Goal: Task Accomplishment & Management: Use online tool/utility

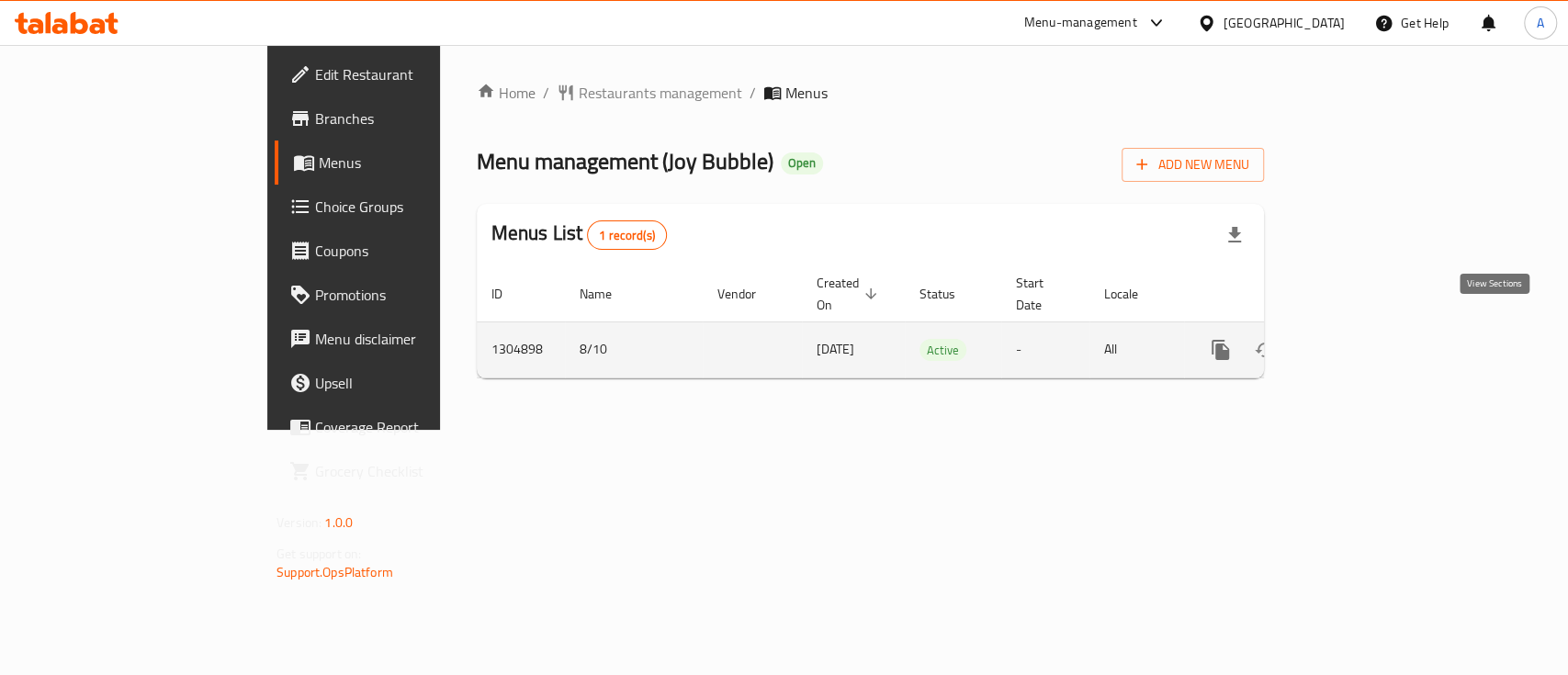
click at [1364, 339] on icon "enhanced table" at bounding box center [1352, 349] width 22 height 22
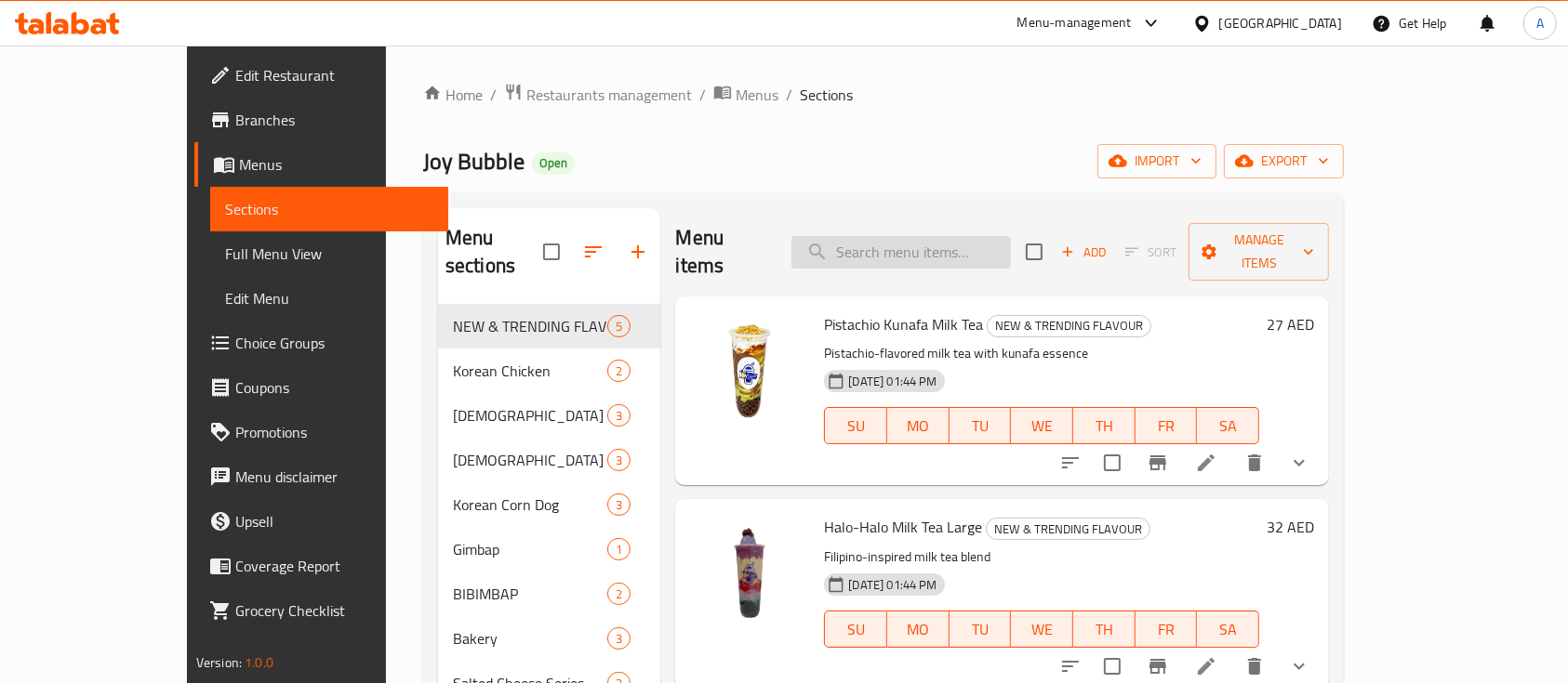
click at [922, 236] on input "search" at bounding box center [901, 252] width 219 height 33
paste input "Kimchi Fried Rice"
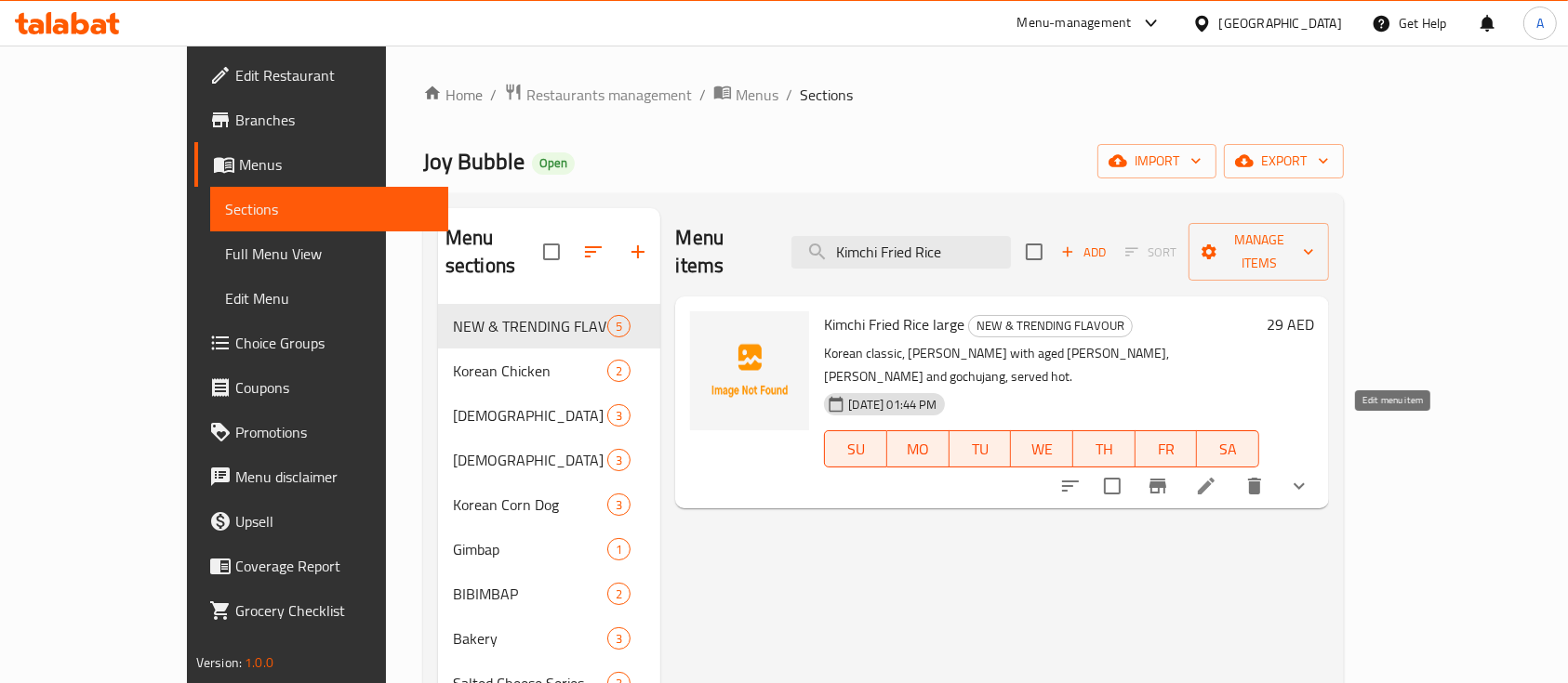
type input "Kimchi Fried Rice"
click at [1217, 475] on icon at bounding box center [1206, 486] width 22 height 22
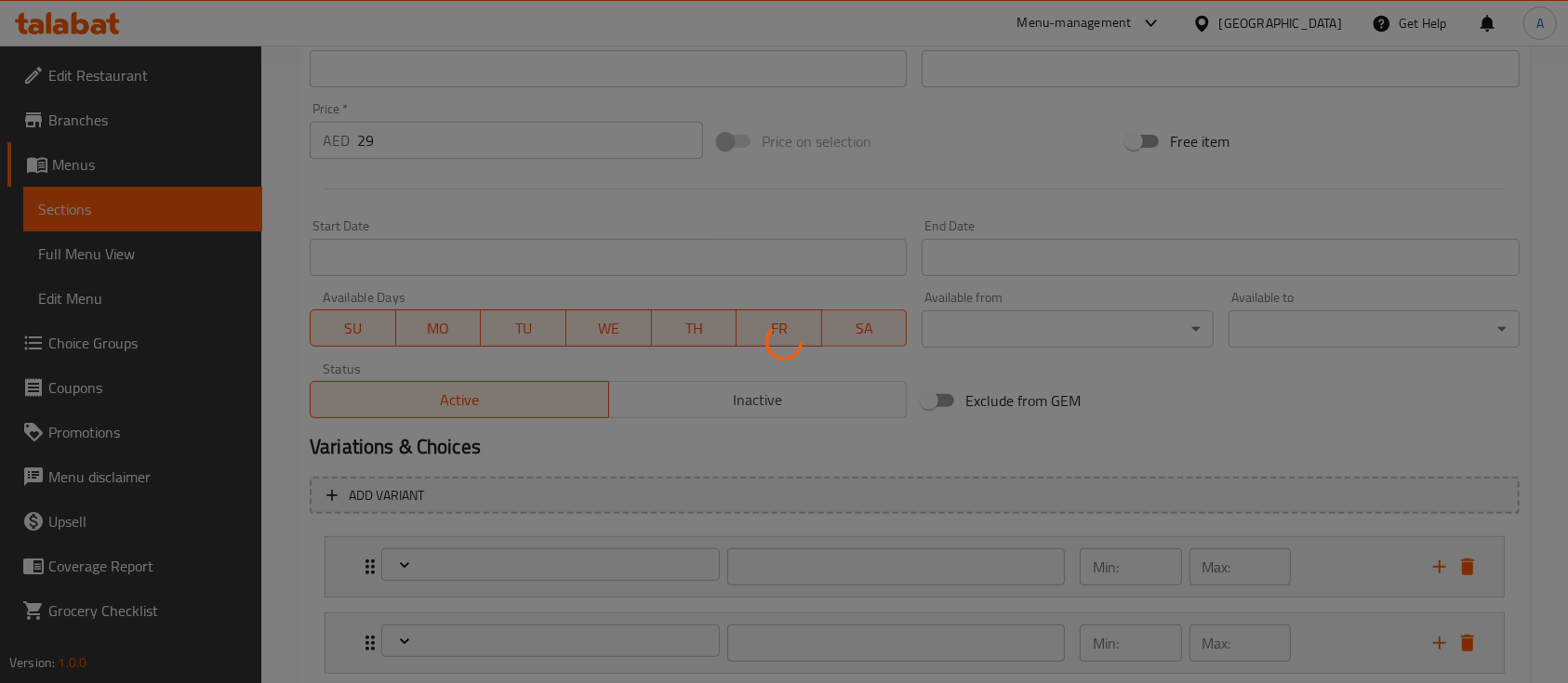
type input "اختيارك من الارز المقلي كيمتشي :"
type input "0"
type input "طبق جانبي"
type input "1"
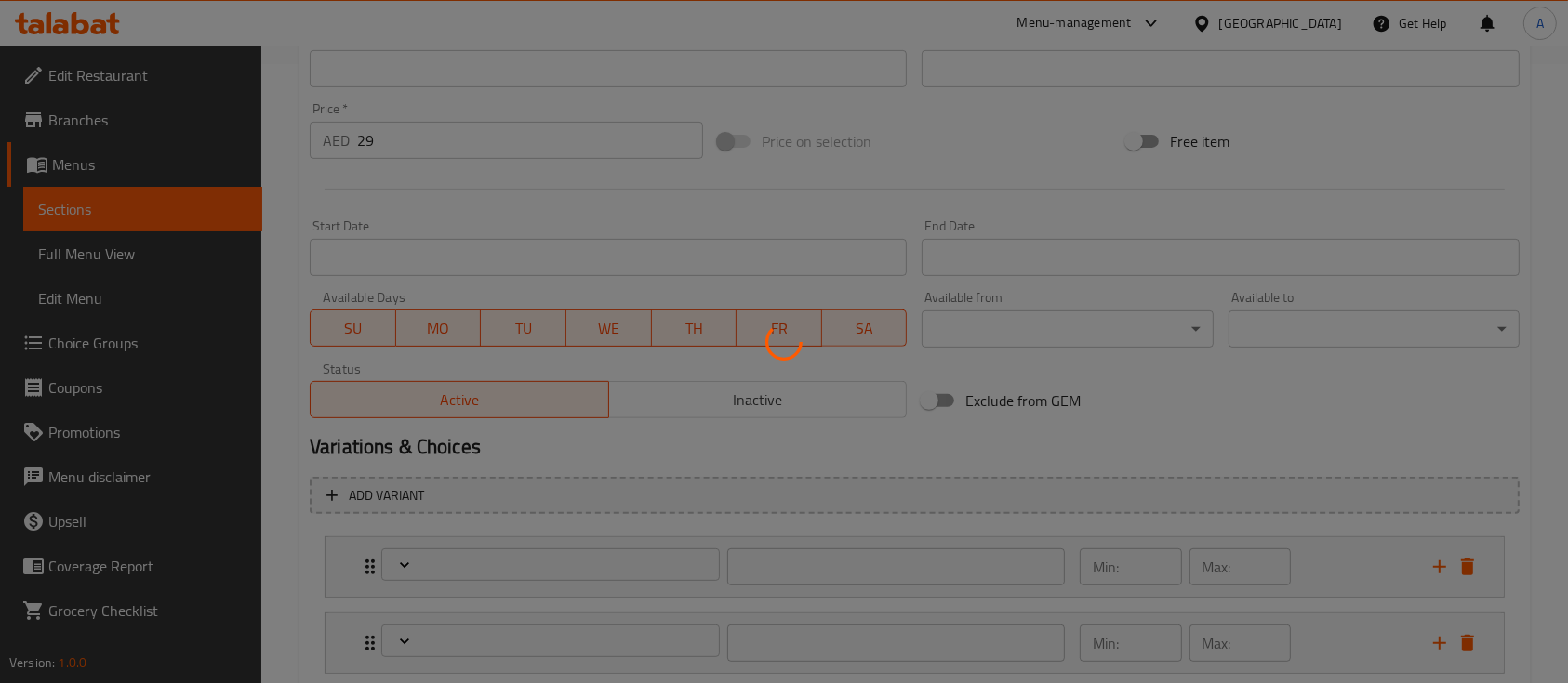
type input "1"
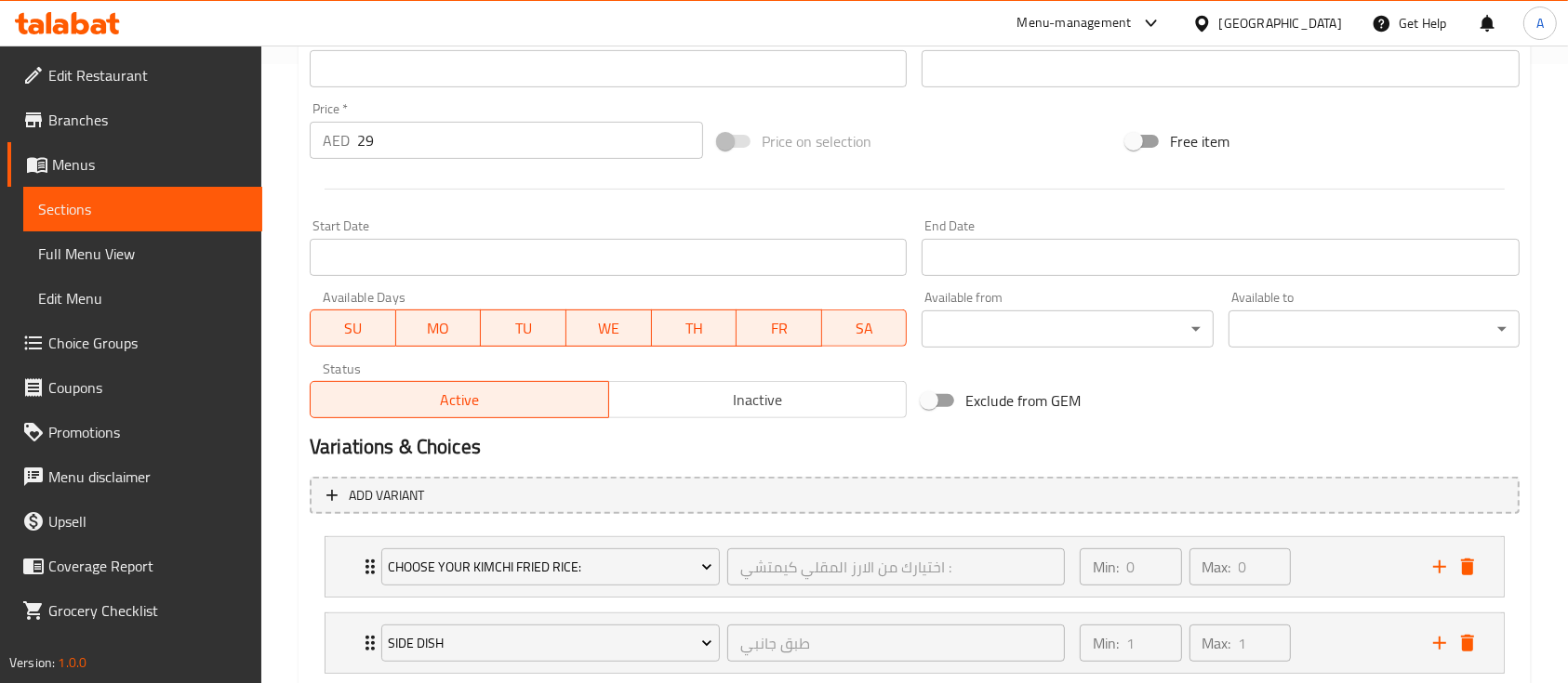
scroll to position [736, 0]
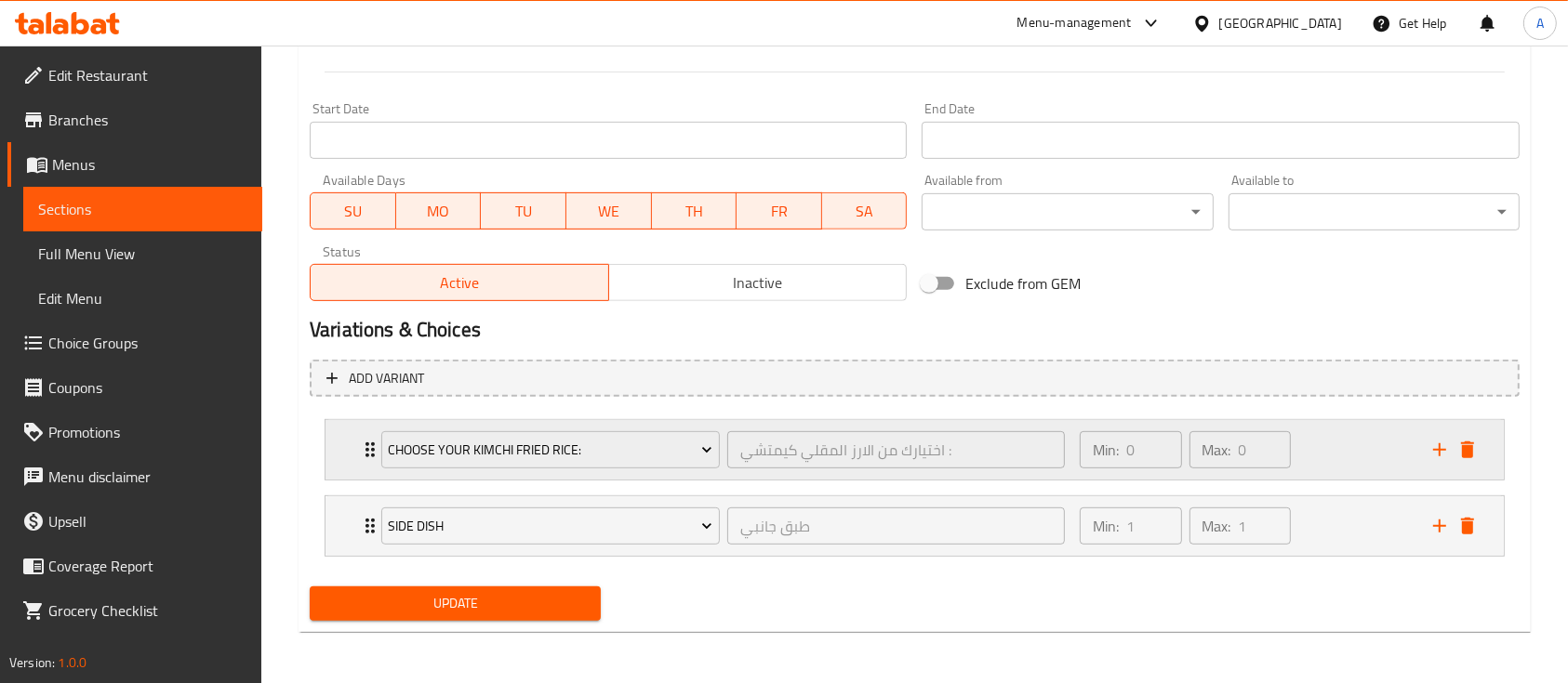
click at [1294, 463] on div "Min: 0 ​ Max: 0 ​" at bounding box center [1185, 449] width 225 height 52
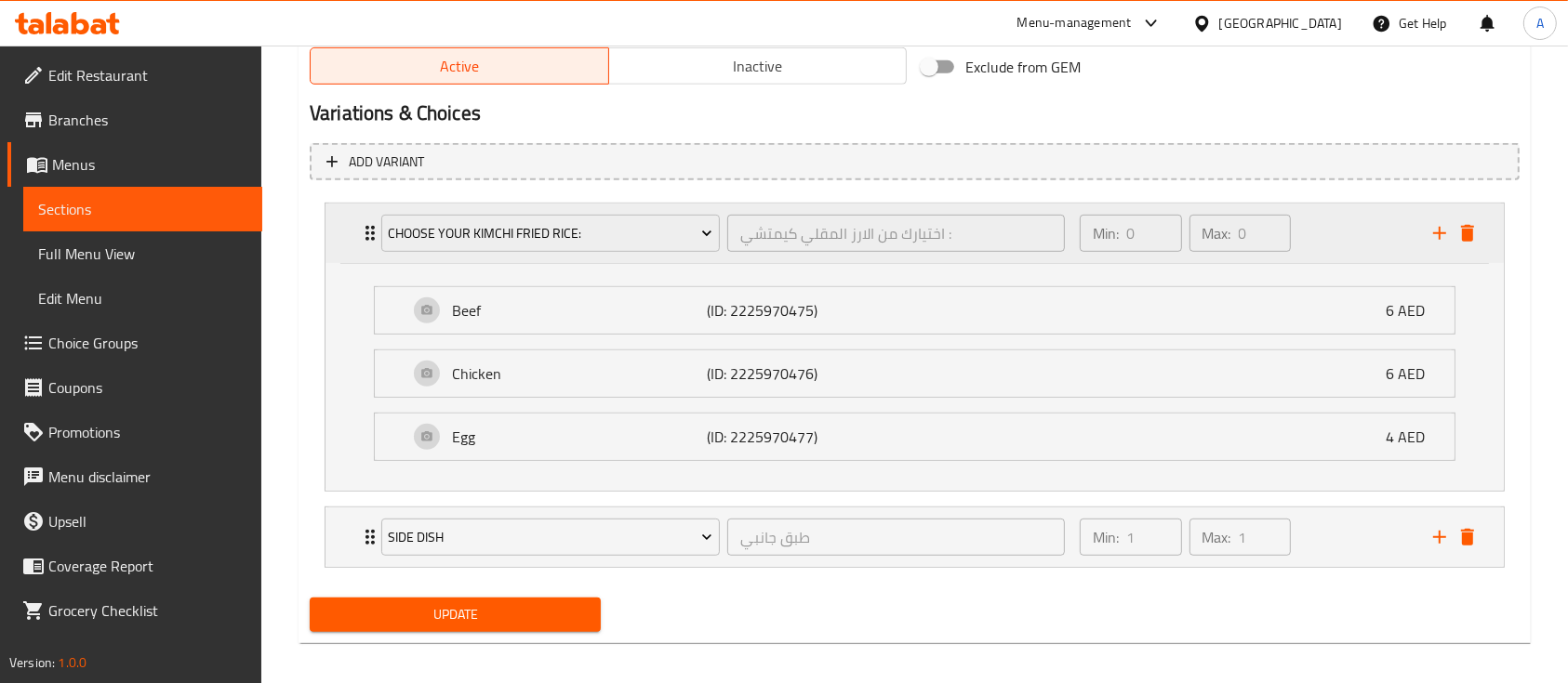
scroll to position [964, 0]
